Goal: Task Accomplishment & Management: Use online tool/utility

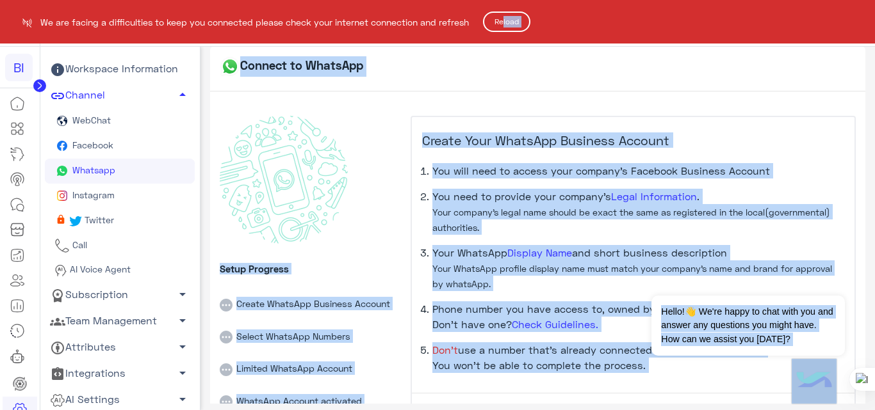
drag, startPoint x: 515, startPoint y: 33, endPoint x: 506, endPoint y: 24, distance: 13.1
click at [506, 24] on html "BI We are facing a difficulties to keep you connected please check your interne…" at bounding box center [437, 205] width 875 height 410
click at [506, 24] on div at bounding box center [587, 22] width 163 height 19
click at [499, 23] on button "Reload" at bounding box center [506, 22] width 47 height 20
